Goal: Task Accomplishment & Management: Manage account settings

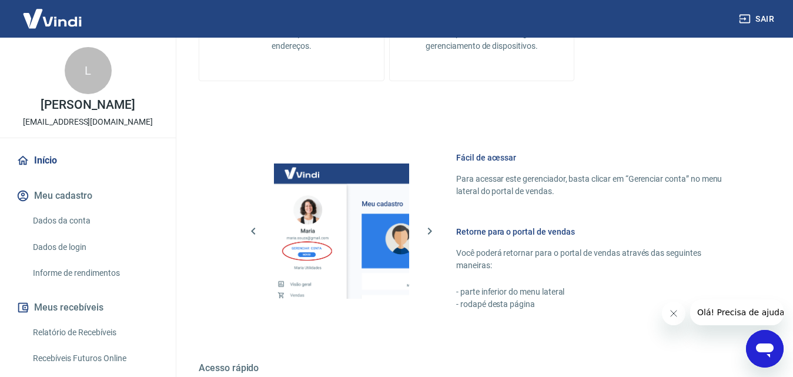
scroll to position [529, 0]
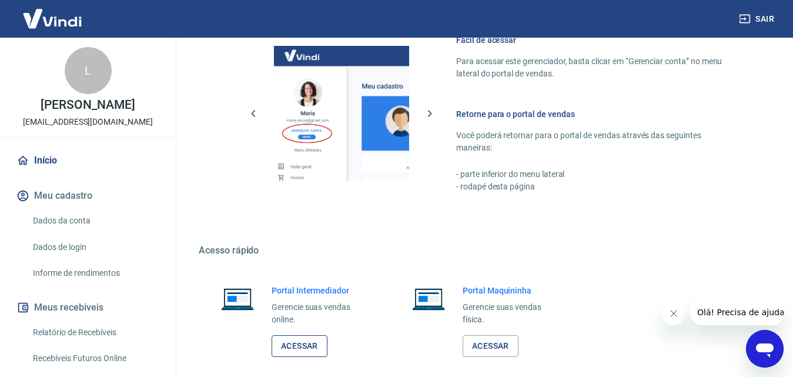
click at [304, 348] on link "Acessar" at bounding box center [300, 346] width 56 height 22
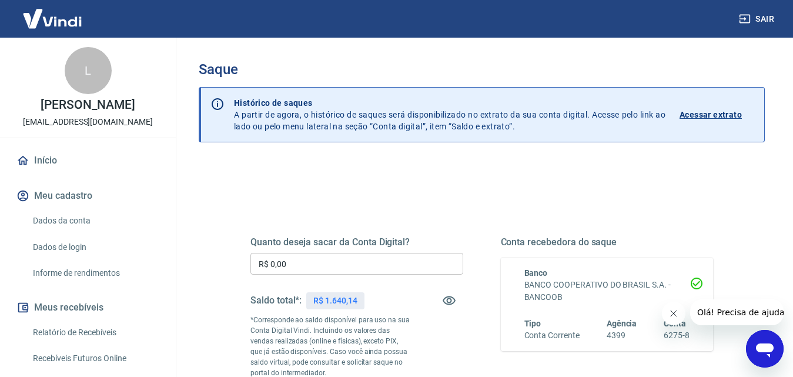
click at [419, 262] on input "R$ 0,00" at bounding box center [356, 264] width 213 height 22
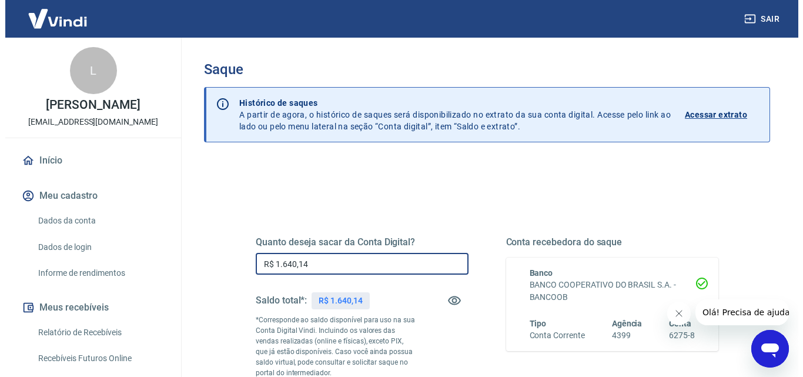
scroll to position [215, 0]
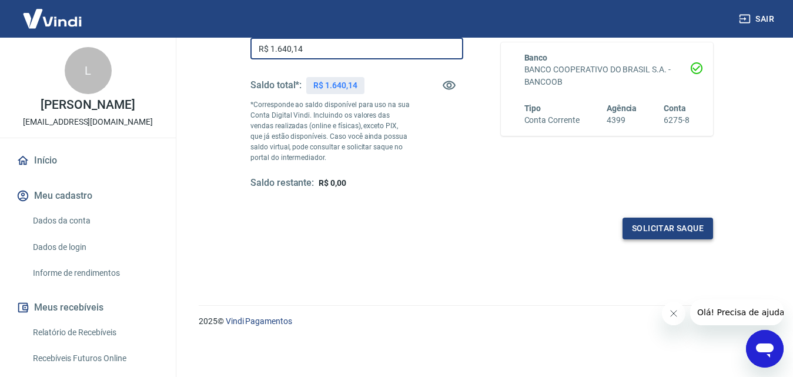
type input "R$ 1.640,14"
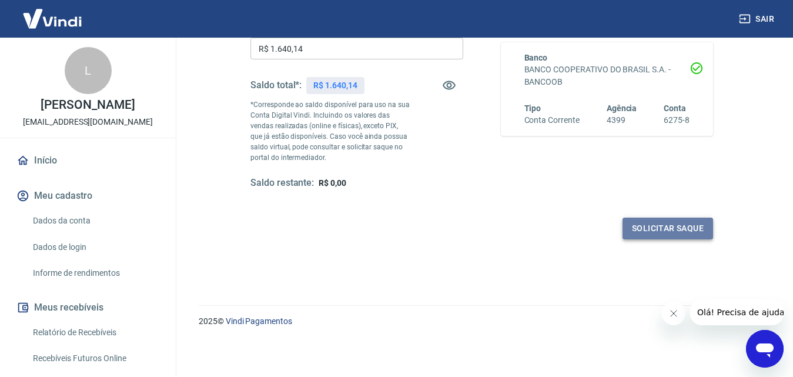
click at [695, 224] on button "Solicitar saque" at bounding box center [667, 228] width 91 height 22
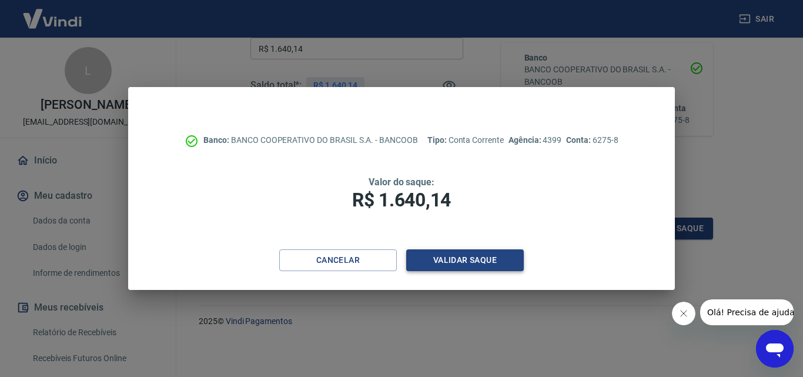
click at [451, 254] on button "Validar saque" at bounding box center [465, 260] width 118 height 22
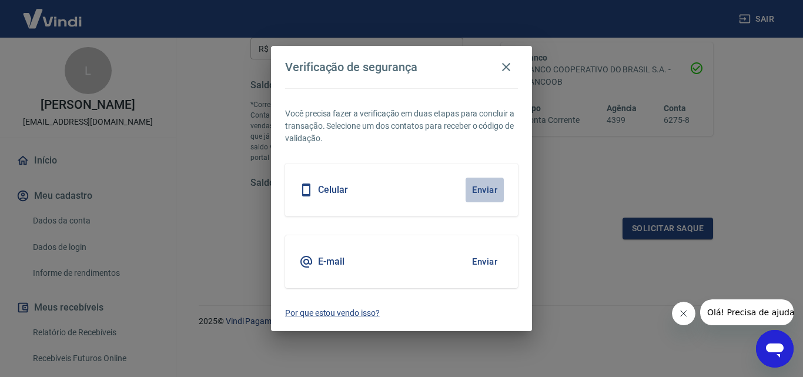
click at [485, 188] on button "Enviar" at bounding box center [484, 189] width 38 height 25
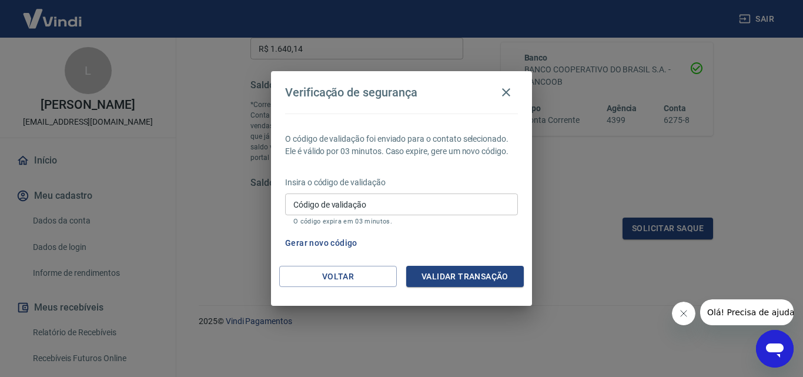
click at [404, 202] on input "Código de validação" at bounding box center [401, 204] width 233 height 22
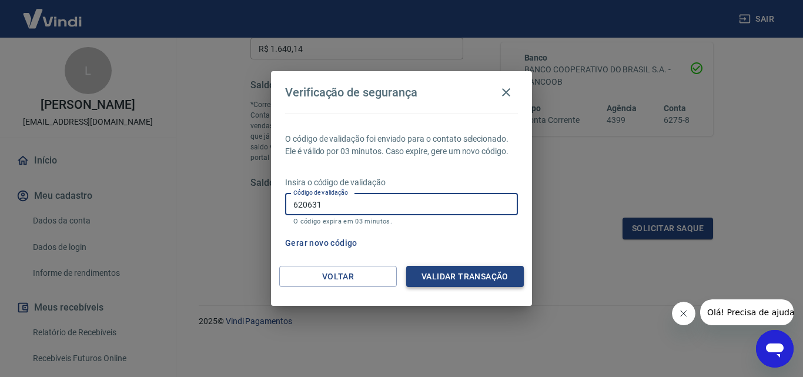
type input "620631"
click at [443, 269] on button "Validar transação" at bounding box center [465, 277] width 118 height 22
